Goal: Information Seeking & Learning: Learn about a topic

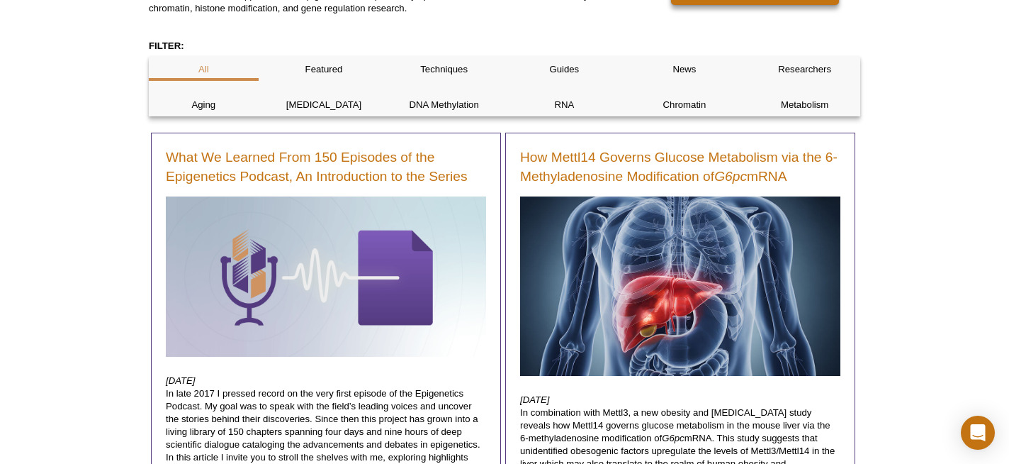
scroll to position [238, 0]
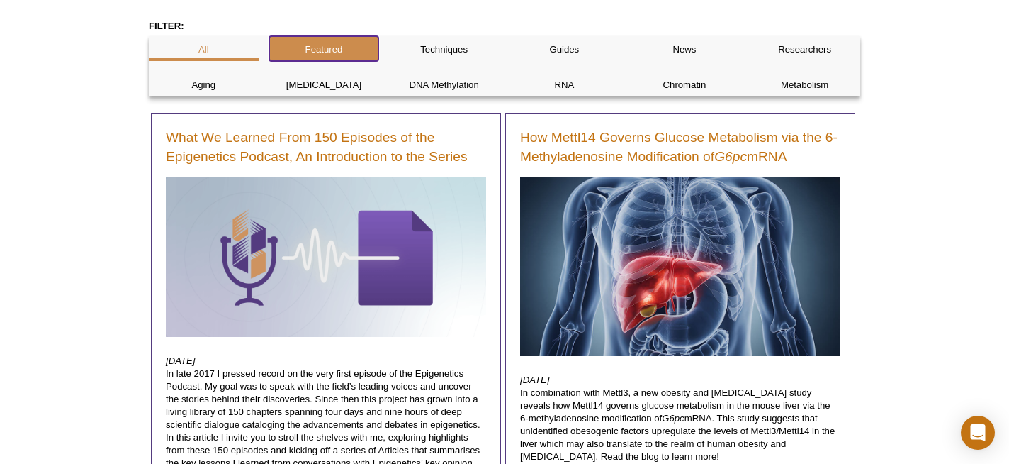
click at [318, 56] on div "Featured" at bounding box center [324, 48] width 110 height 25
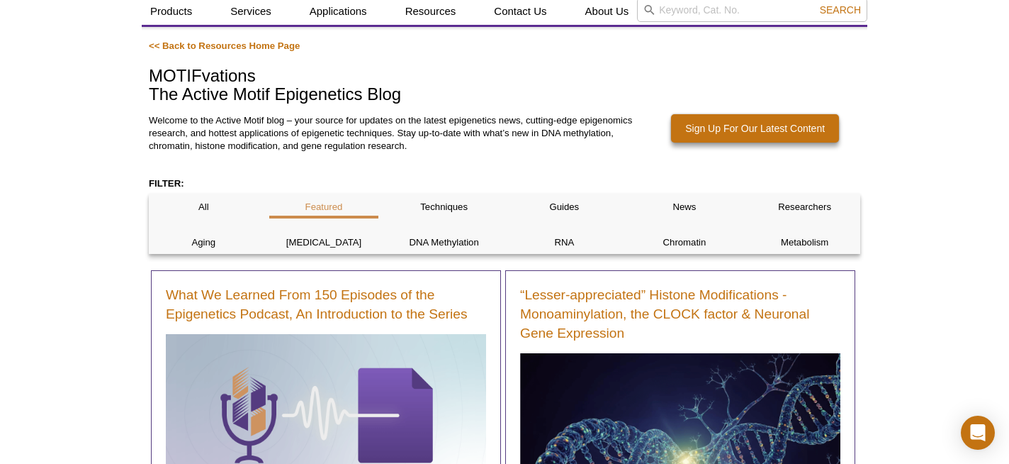
scroll to position [87, 0]
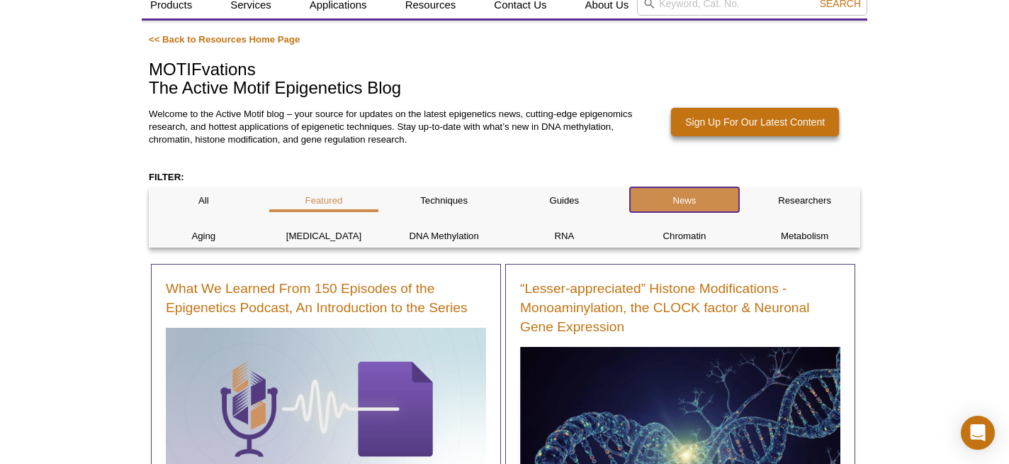
click at [694, 206] on div "News" at bounding box center [685, 199] width 110 height 25
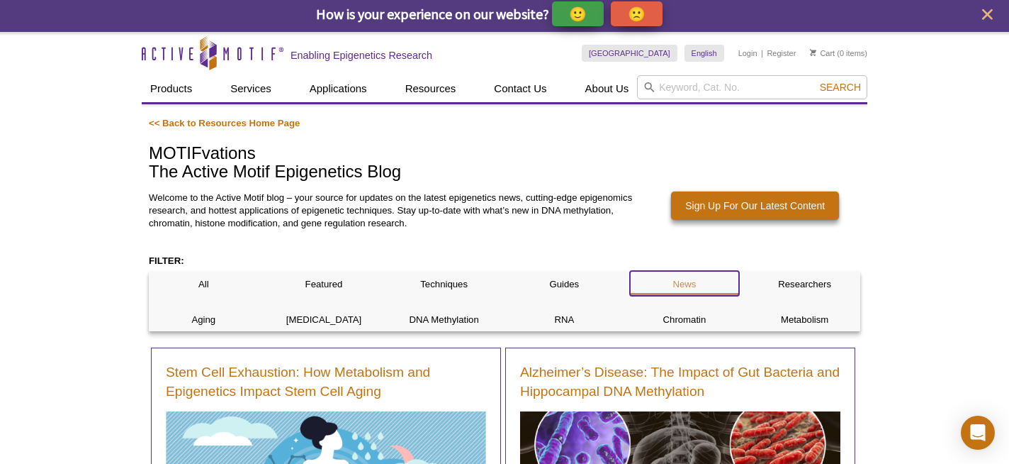
scroll to position [0, 0]
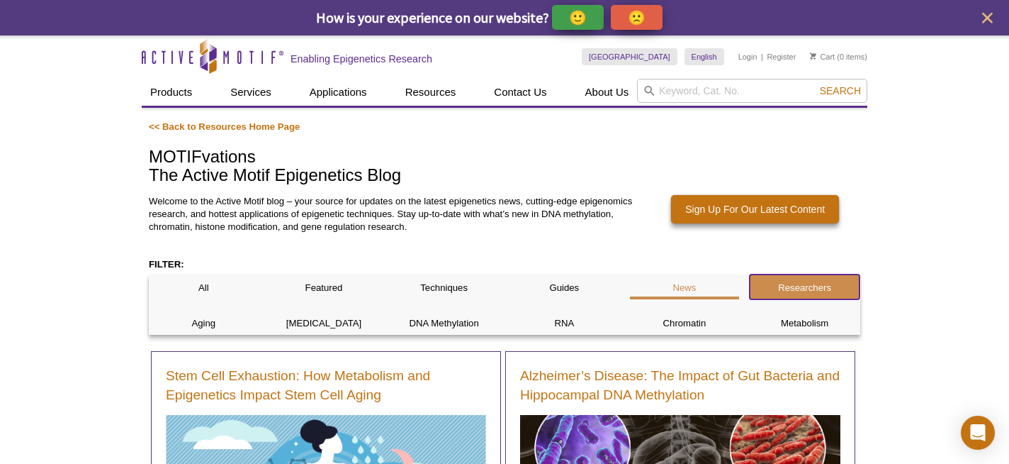
click at [834, 291] on p "Researchers" at bounding box center [805, 287] width 110 height 13
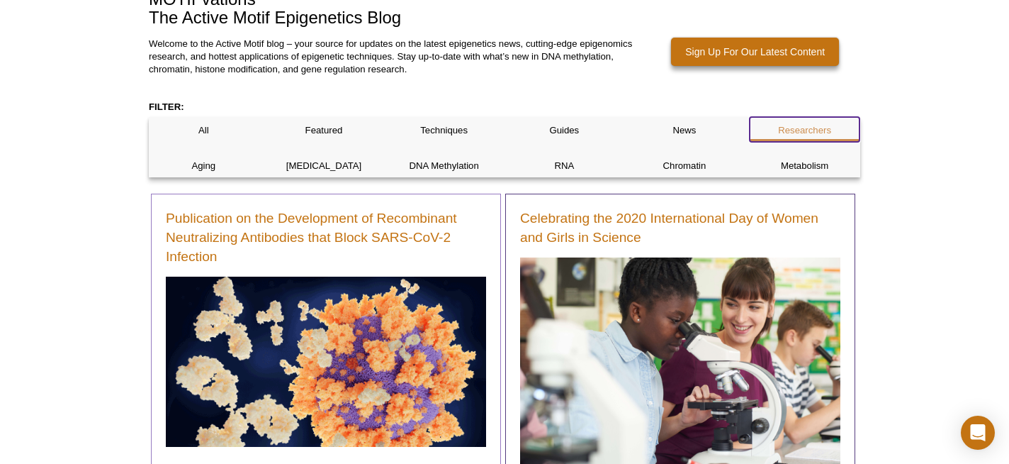
scroll to position [135, 0]
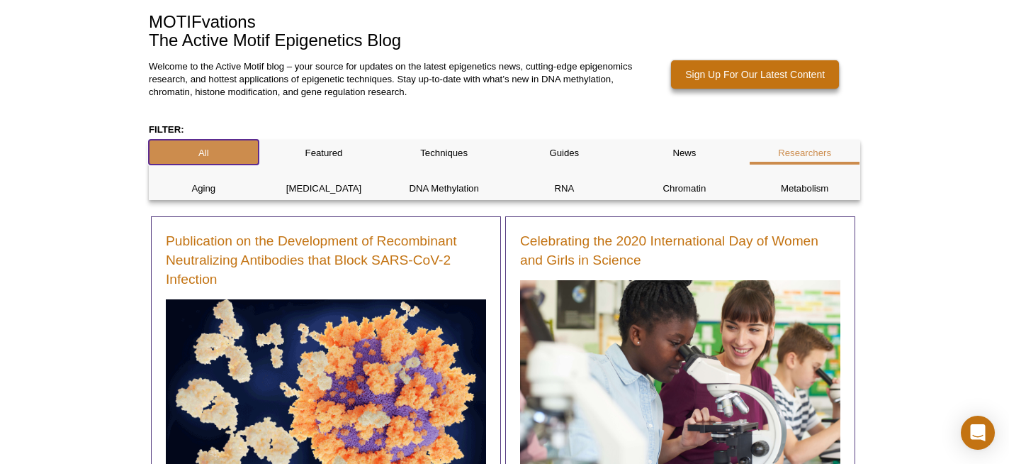
click at [200, 157] on p "All" at bounding box center [204, 153] width 110 height 13
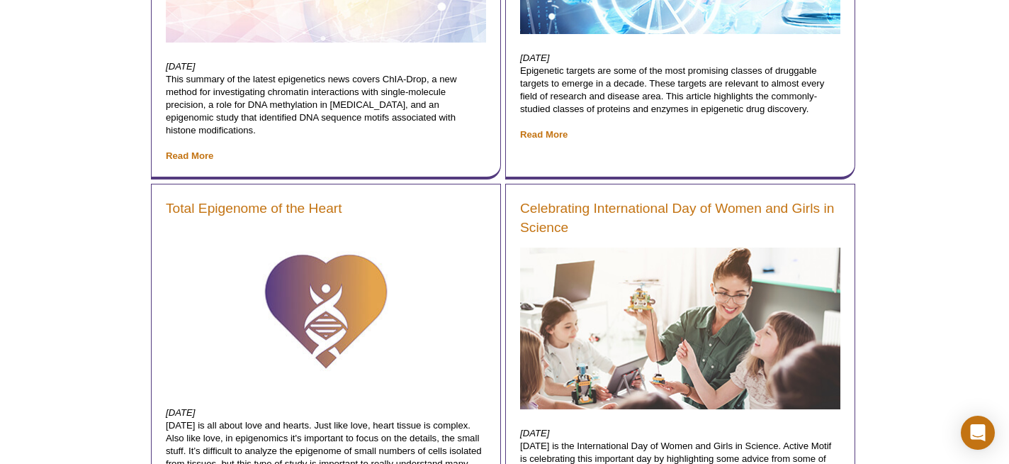
scroll to position [26895, 0]
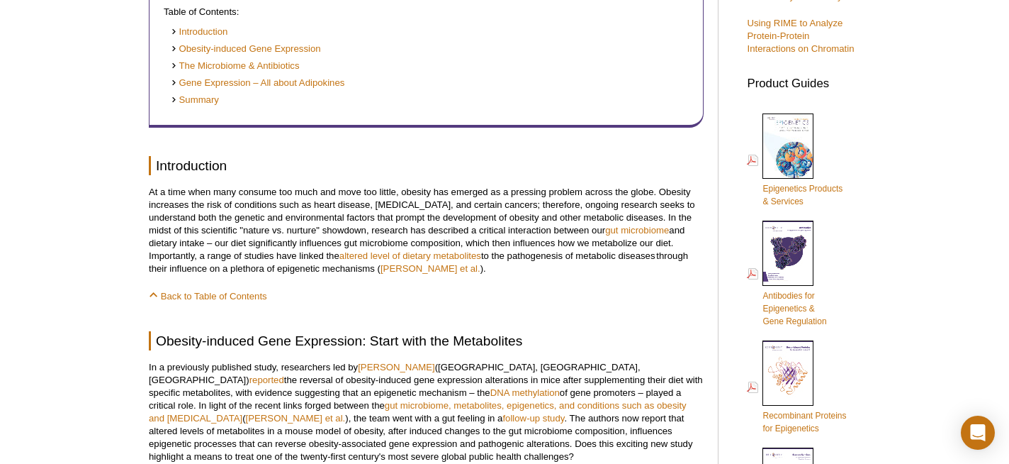
scroll to position [563, 0]
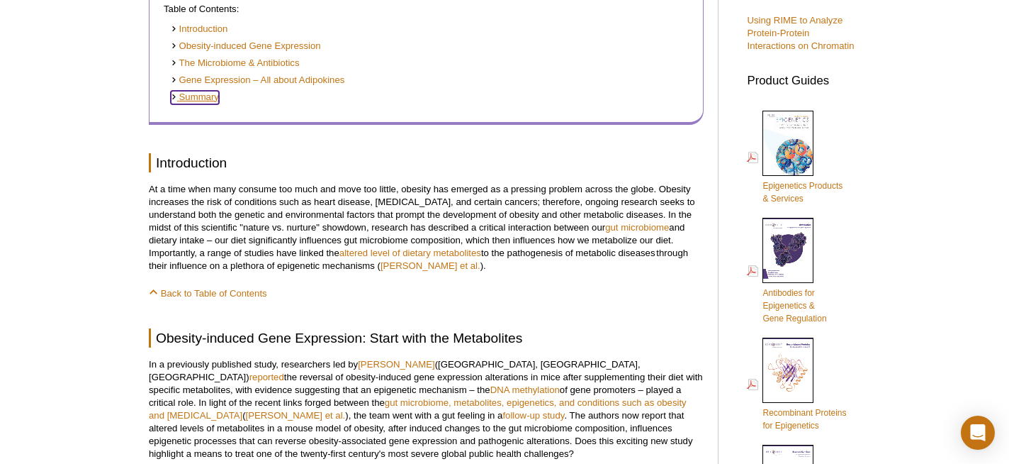
click at [194, 100] on link "Summary" at bounding box center [195, 97] width 48 height 13
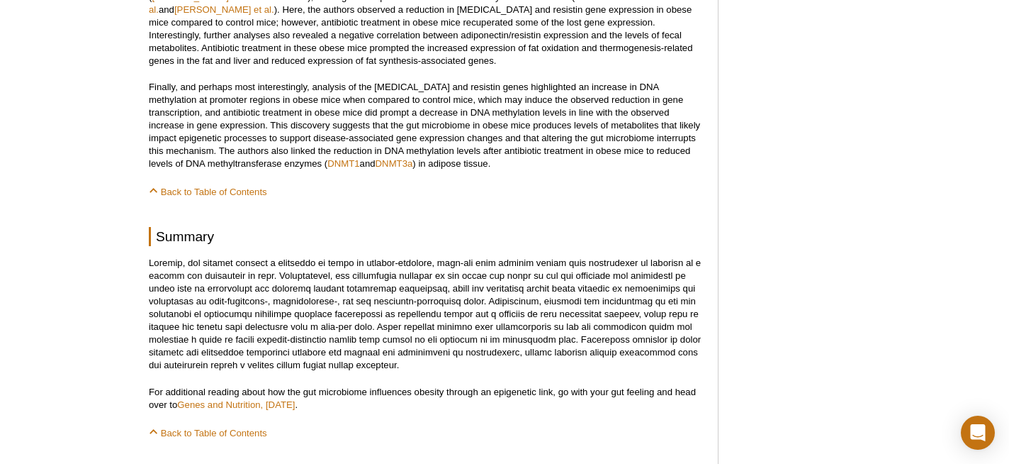
scroll to position [1510, 0]
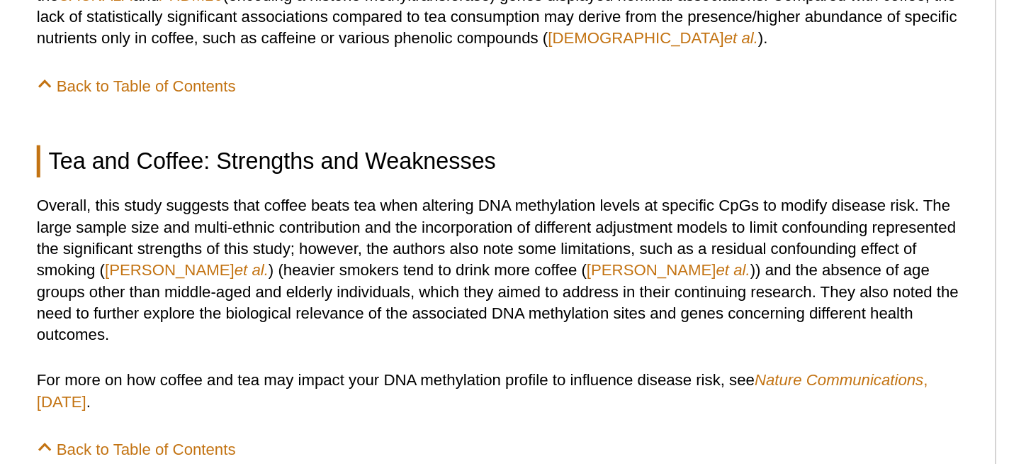
scroll to position [1149, 0]
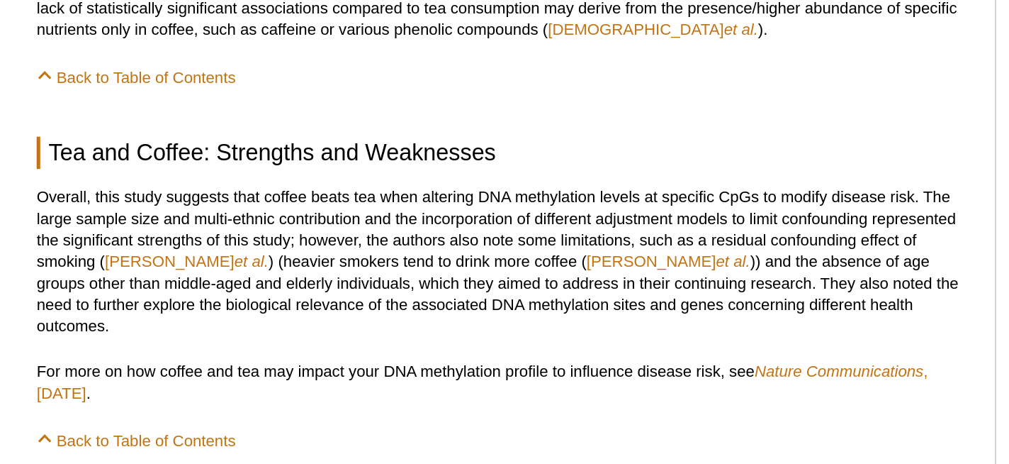
click at [518, 402] on p "For more on how coffee and tea may impact your DNA methylation profile to influ…" at bounding box center [426, 415] width 555 height 26
click at [451, 375] on p "Overall, this study suggests that coffee beats tea when altering DNA methylatio…" at bounding box center [426, 342] width 555 height 89
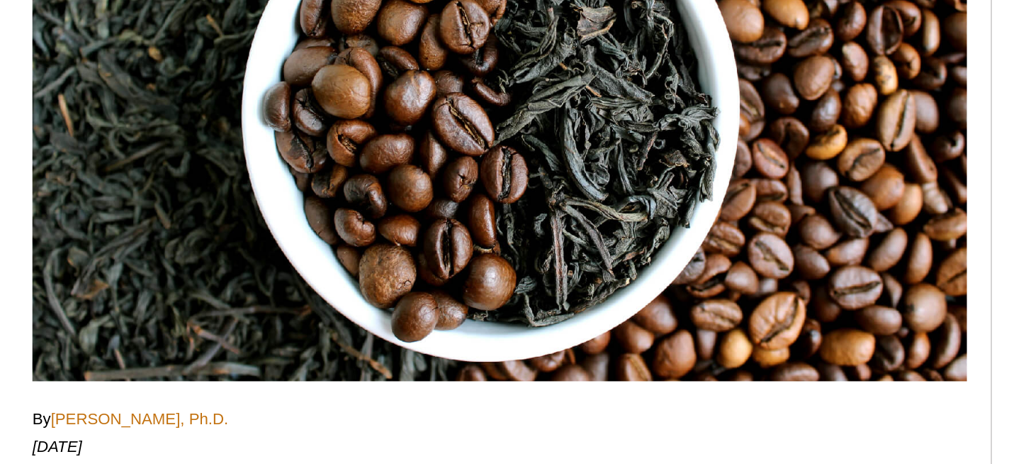
scroll to position [0, 0]
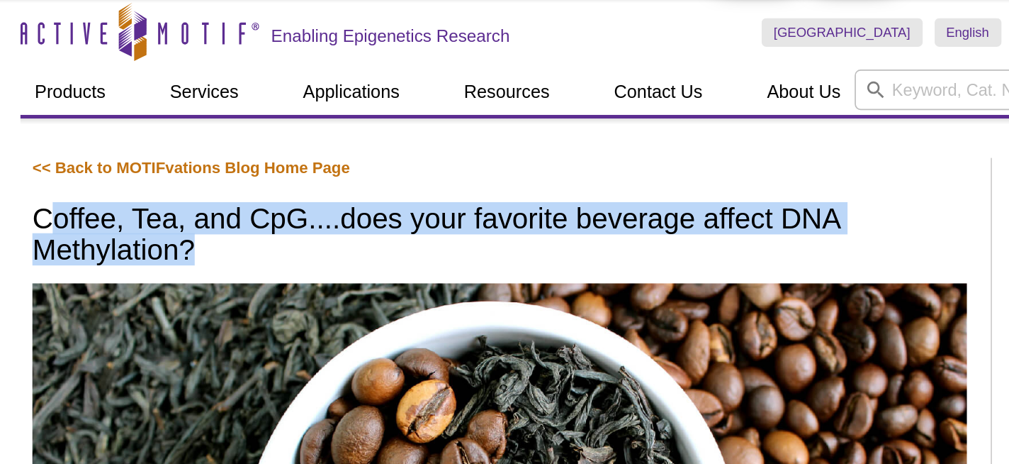
drag, startPoint x: 157, startPoint y: 169, endPoint x: 243, endPoint y: 179, distance: 87.0
click at [243, 179] on h1 "Coffee, Tea, and CpG....does your favorite beverage affect DNA Methylation?" at bounding box center [426, 177] width 555 height 39
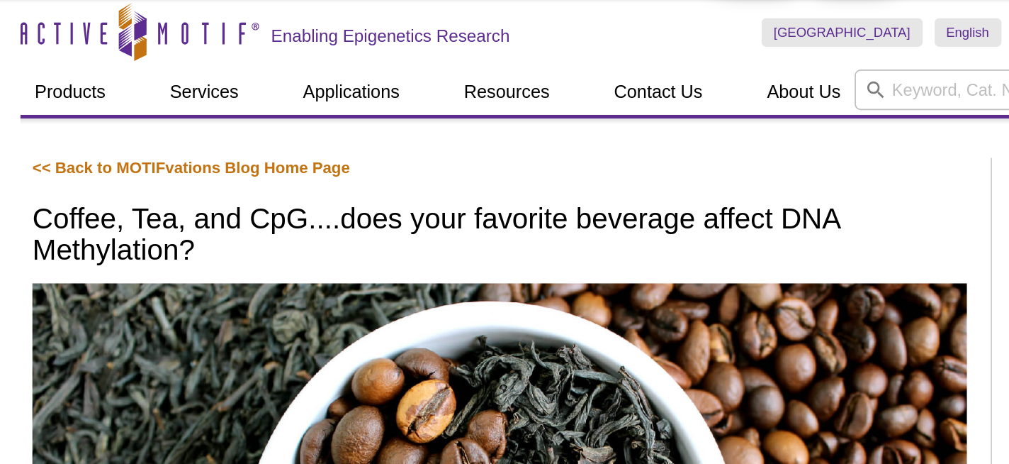
click at [150, 167] on h1 "Coffee, Tea, and CpG....does your favorite beverage affect DNA Methylation?" at bounding box center [426, 177] width 555 height 39
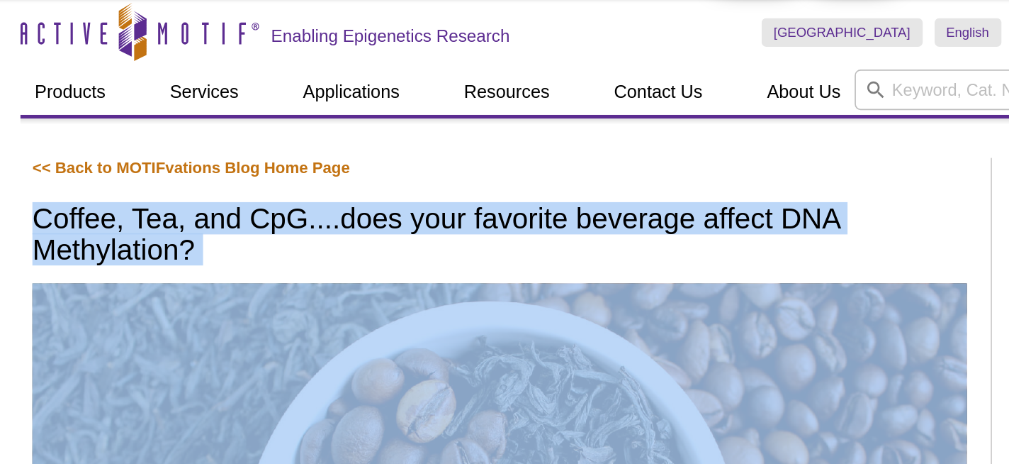
drag, startPoint x: 150, startPoint y: 167, endPoint x: 246, endPoint y: 176, distance: 96.2
click at [246, 176] on h1 "Coffee, Tea, and CpG....does your favorite beverage affect DNA Methylation?" at bounding box center [426, 177] width 555 height 39
copy div "Coffee, Tea, and CpG....does your favorite beverage affect DNA Methylation?"
click at [697, 185] on h1 "Coffee, Tea, and CpG....does your favorite beverage affect DNA Methylation?" at bounding box center [426, 177] width 555 height 39
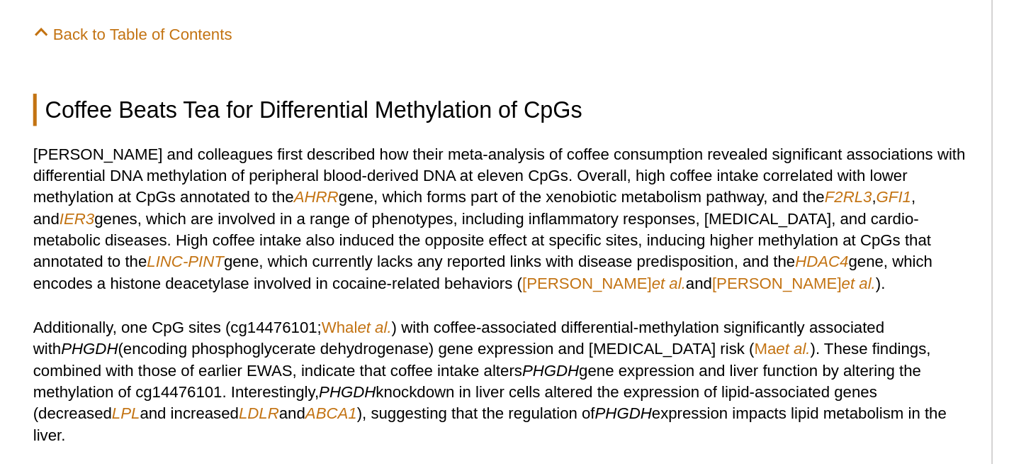
scroll to position [844, 0]
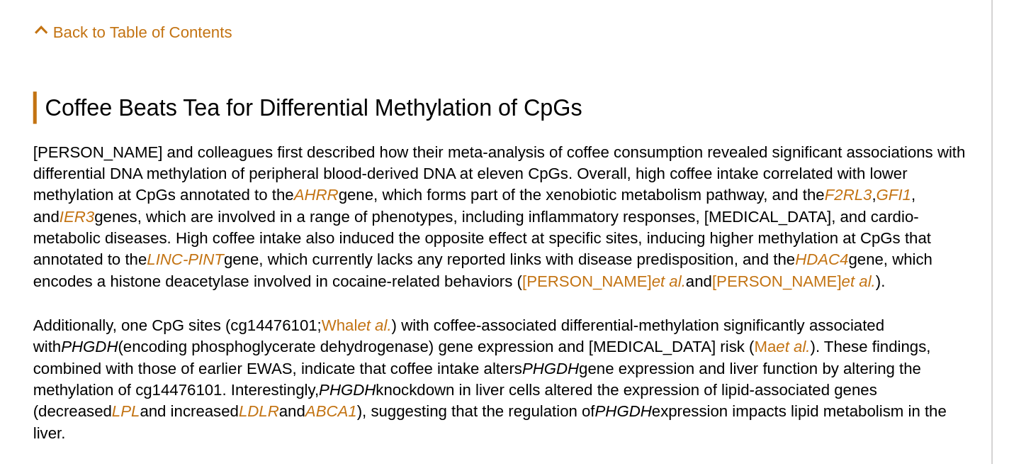
click at [299, 352] on p "[PERSON_NAME] and colleagues first described how their meta-analysis of coffee …" at bounding box center [426, 316] width 555 height 89
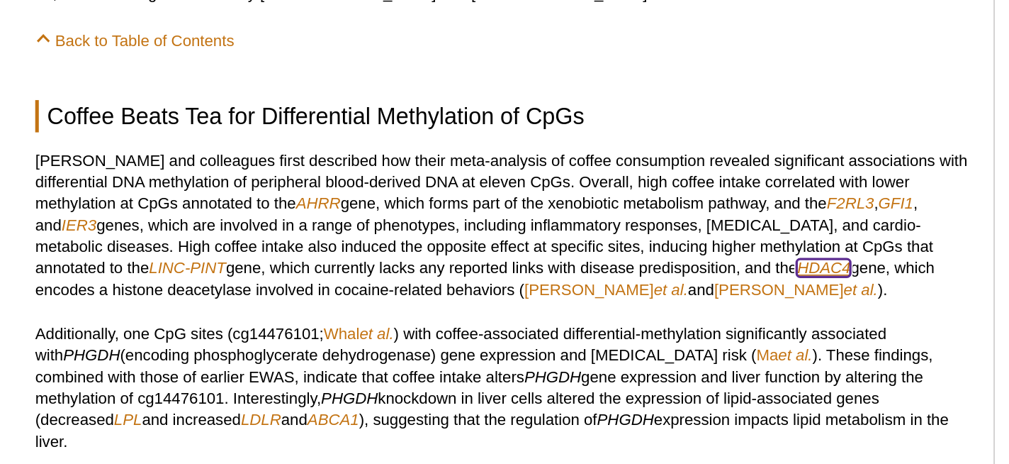
click at [601, 341] on em "HDAC4" at bounding box center [617, 342] width 32 height 11
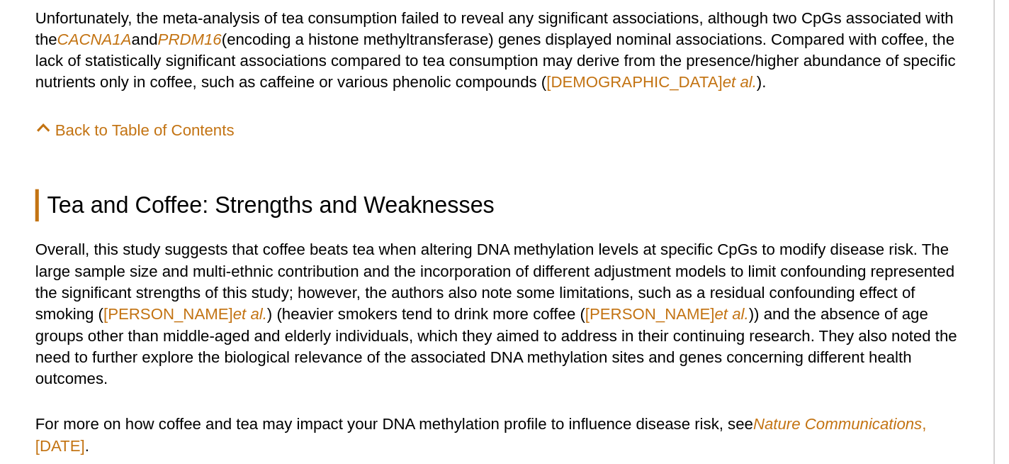
scroll to position [1117, 0]
